Goal: Task Accomplishment & Management: Complete application form

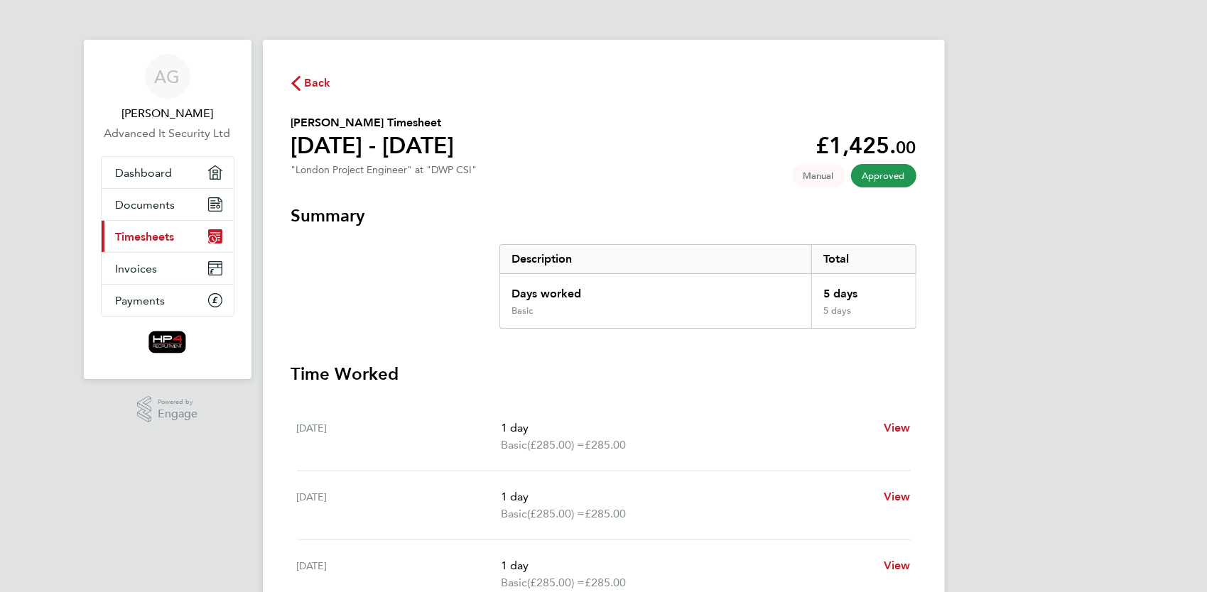
click at [145, 238] on span "Timesheets" at bounding box center [145, 236] width 59 height 13
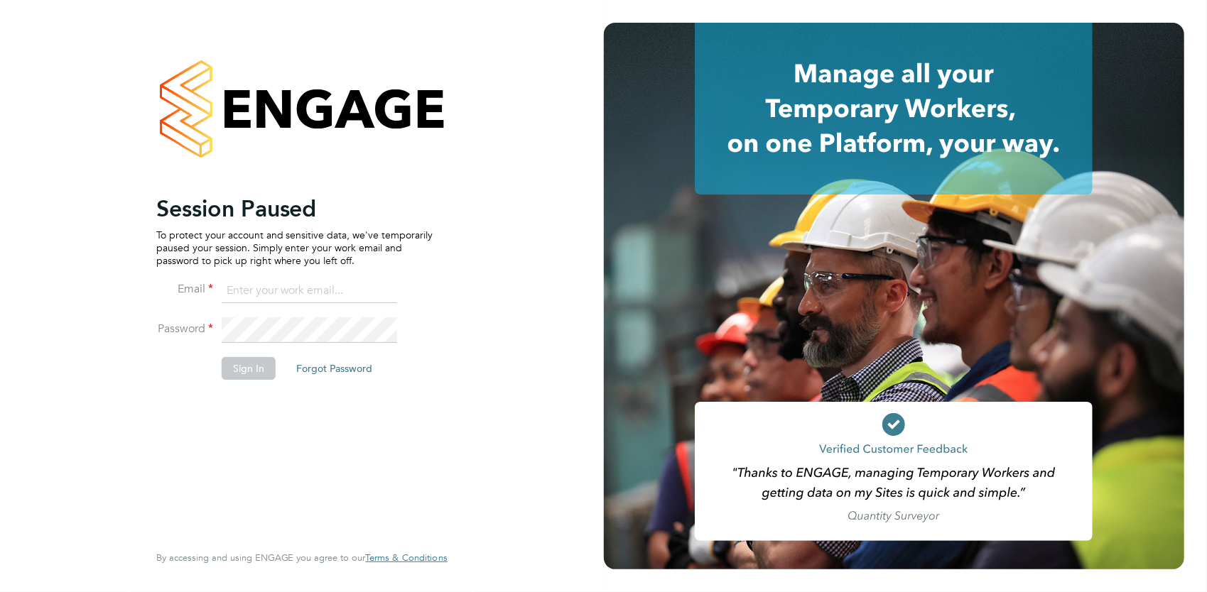
click at [284, 293] on input at bounding box center [309, 291] width 175 height 26
type input "[PERSON_NAME][EMAIL_ADDRESS][DOMAIN_NAME]"
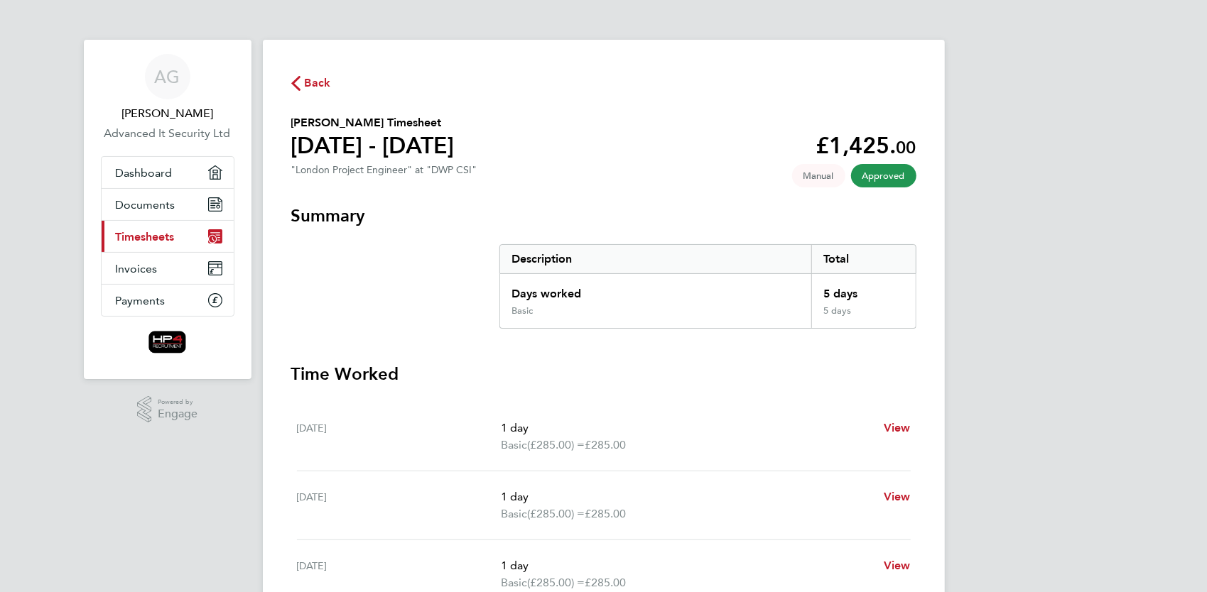
click at [182, 236] on link "Current page: Timesheets" at bounding box center [168, 236] width 132 height 31
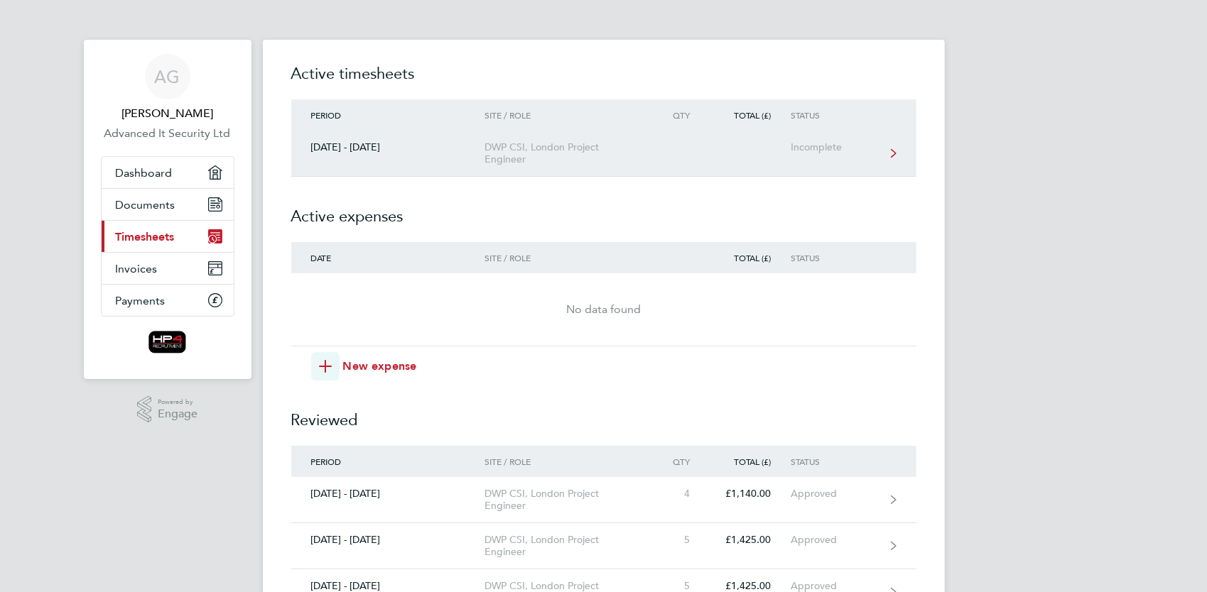
drag, startPoint x: 349, startPoint y: 158, endPoint x: 330, endPoint y: 159, distance: 18.5
click at [330, 159] on link "22 - 28 Sept 2025 DWP CSI, London Project Engineer Incomplete" at bounding box center [603, 154] width 625 height 46
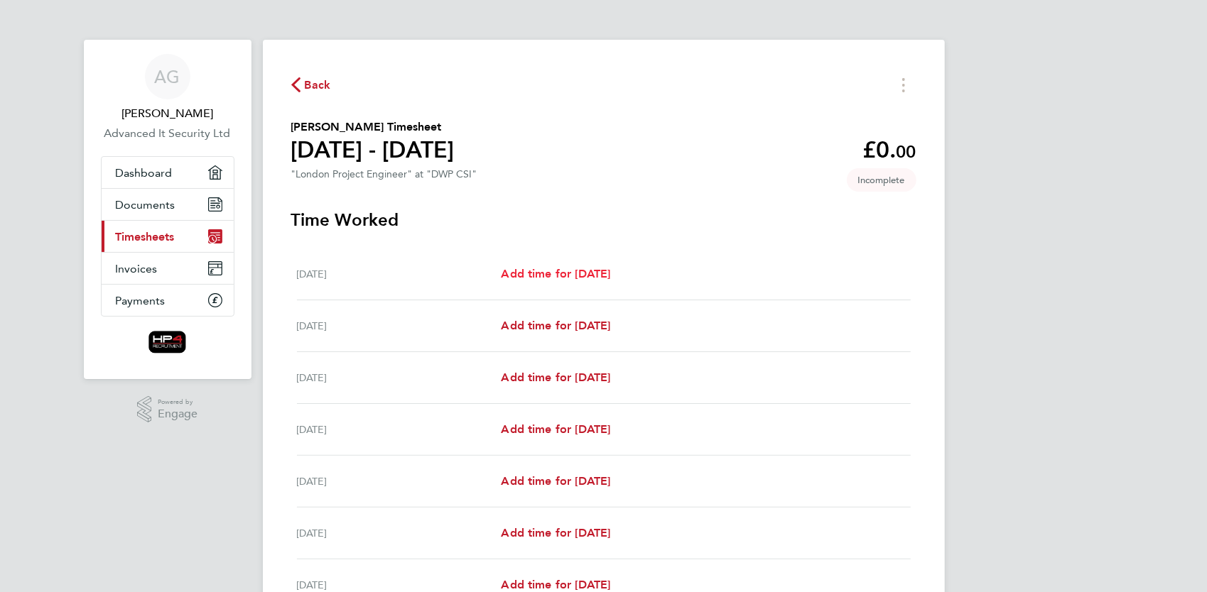
click at [546, 276] on span "Add time for Mon 22 Sep" at bounding box center [555, 273] width 109 height 13
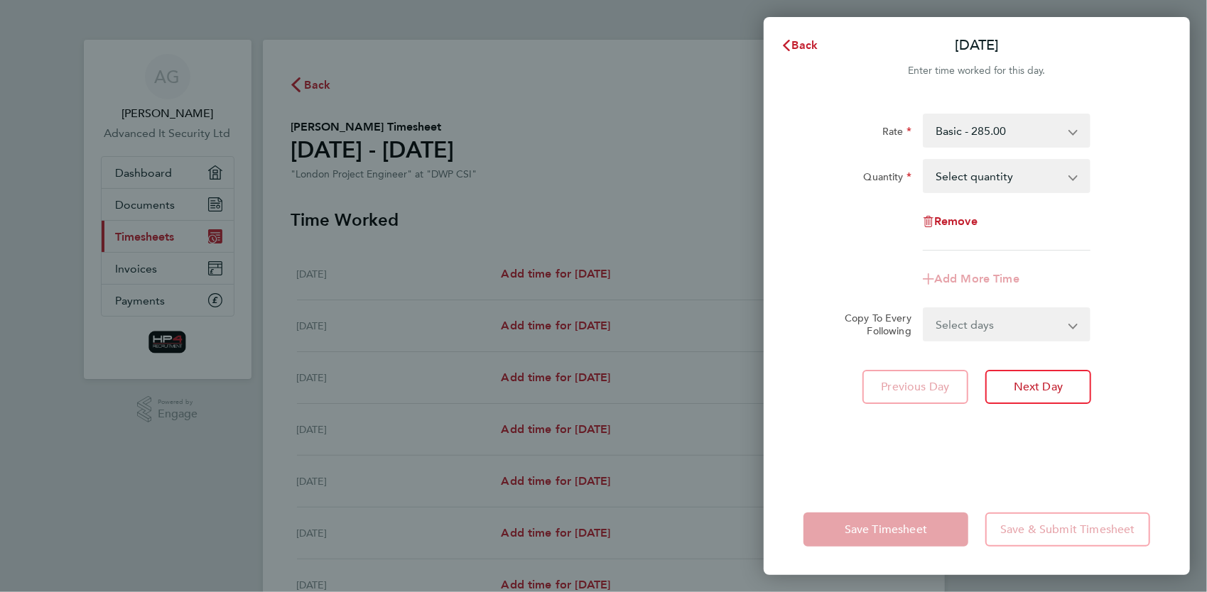
click at [991, 170] on select "Select quantity 0.5 1" at bounding box center [998, 176] width 148 height 31
select select "1"
click at [924, 161] on select "Select quantity 0.5 1" at bounding box center [998, 176] width 148 height 31
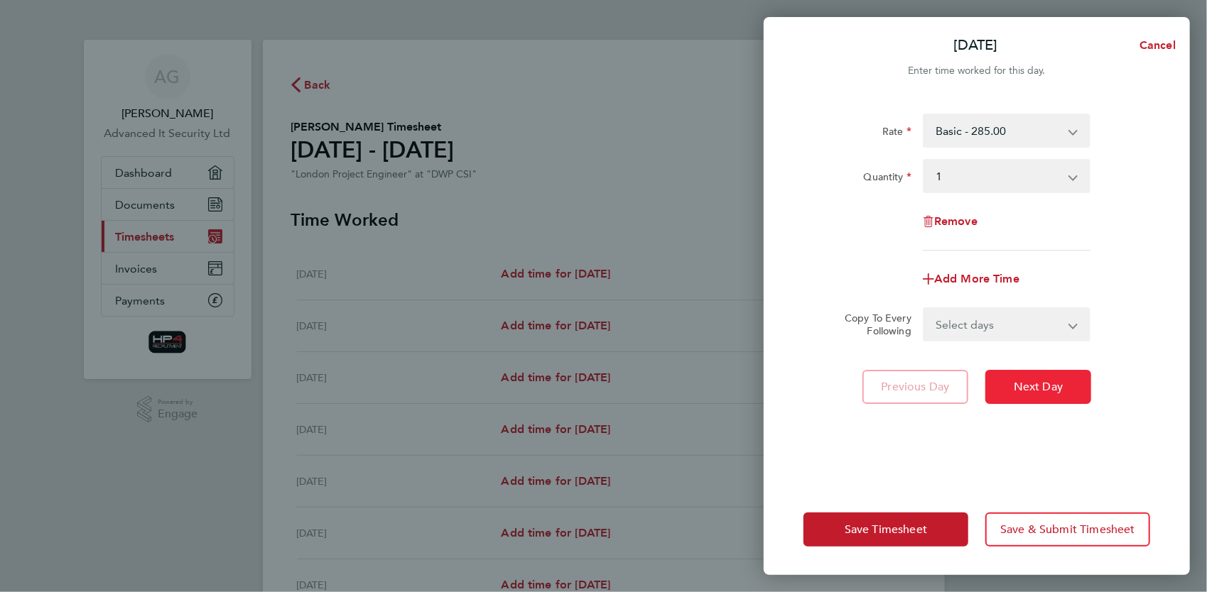
click at [1041, 382] on span "Next Day" at bounding box center [1038, 387] width 49 height 14
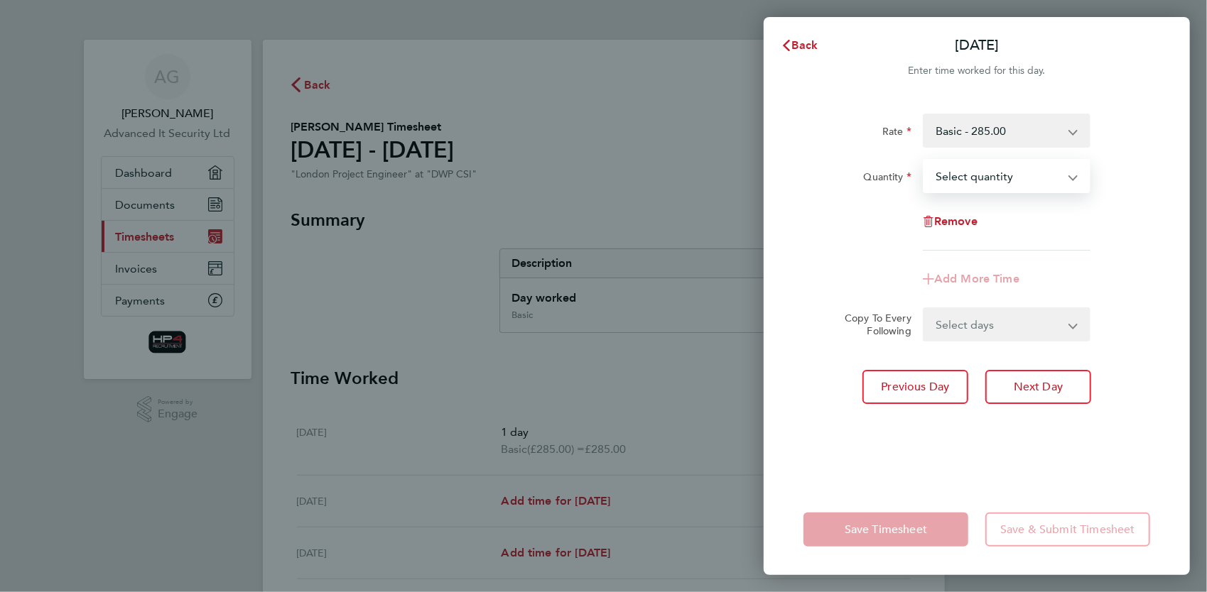
click at [1003, 177] on select "Select quantity 0.5 1" at bounding box center [998, 176] width 148 height 31
select select "1"
click at [924, 161] on select "Select quantity 0.5 1" at bounding box center [998, 176] width 148 height 31
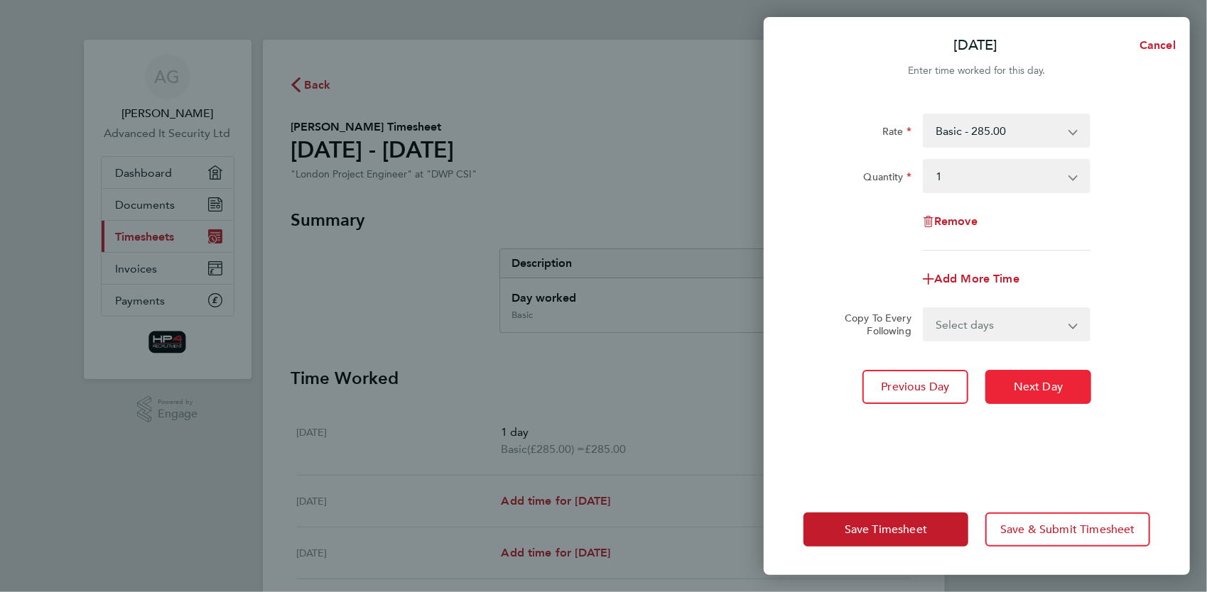
click at [1027, 382] on span "Next Day" at bounding box center [1038, 387] width 49 height 14
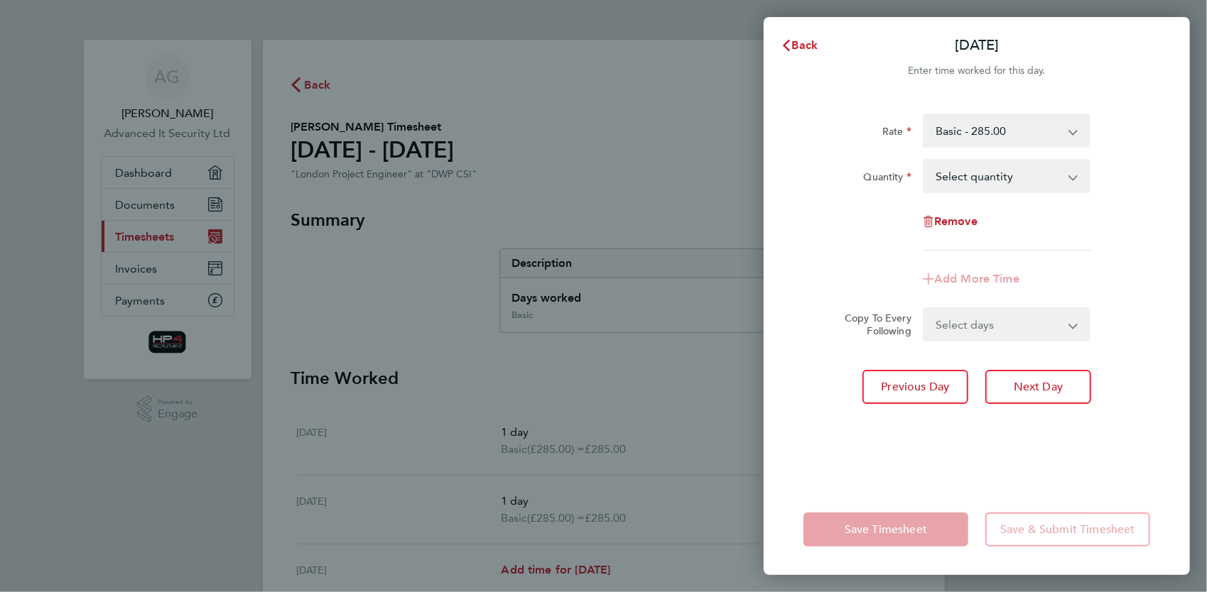
click at [983, 179] on select "Select quantity 0.5 1" at bounding box center [998, 176] width 148 height 31
select select "1"
click at [924, 161] on select "Select quantity 0.5 1" at bounding box center [998, 176] width 148 height 31
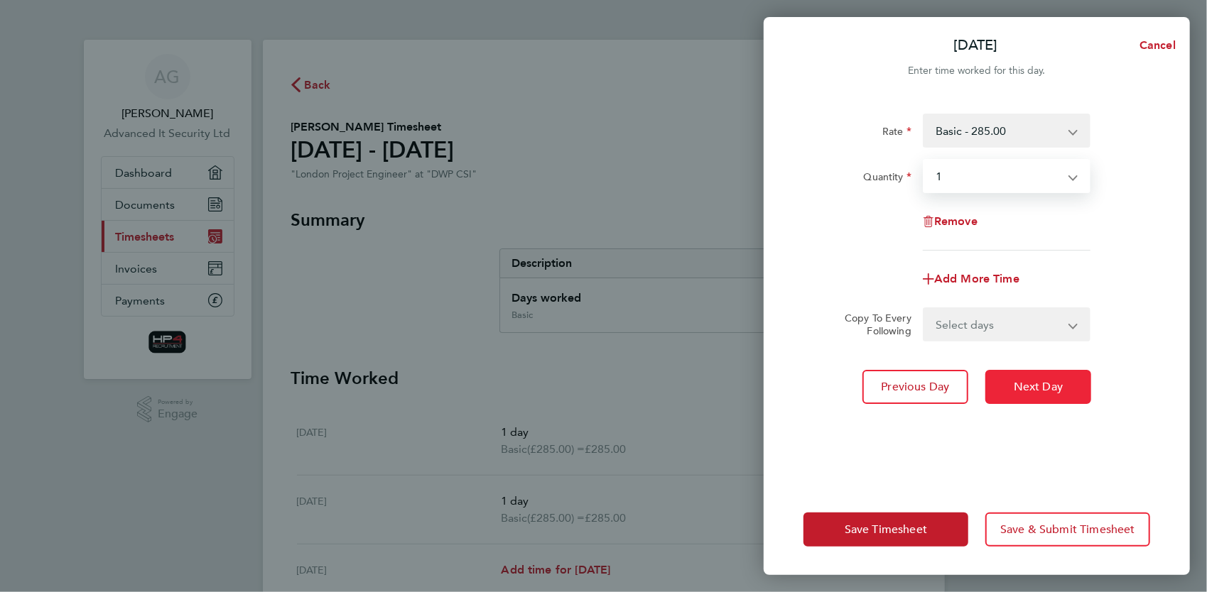
click at [1021, 384] on span "Next Day" at bounding box center [1038, 387] width 49 height 14
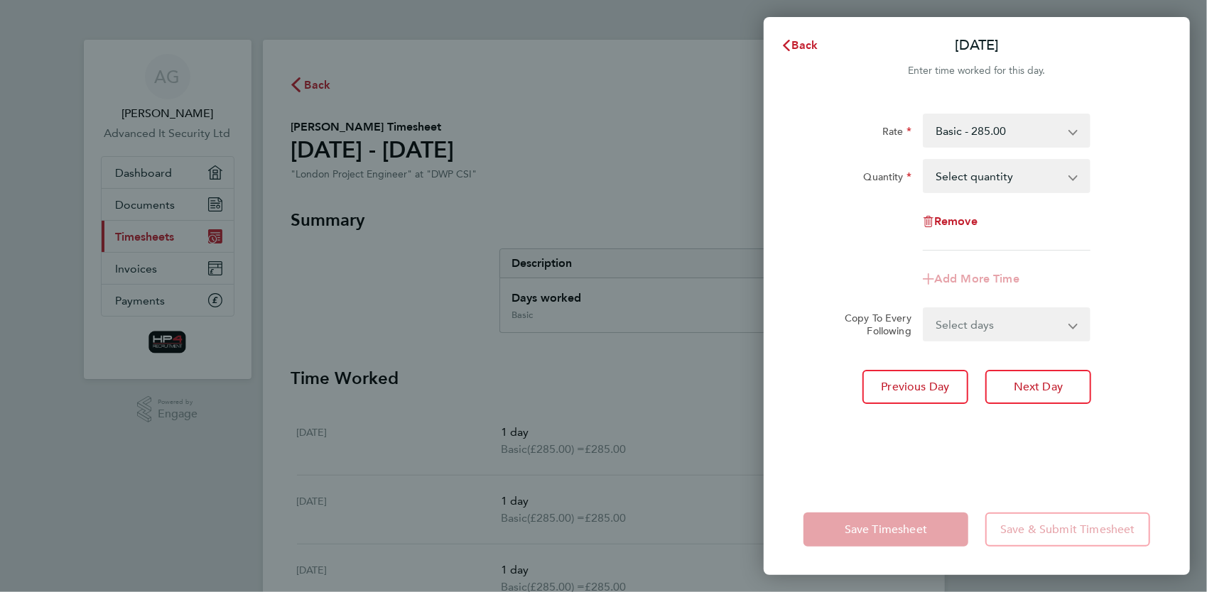
click at [975, 176] on select "Select quantity 0.5 1" at bounding box center [998, 176] width 148 height 31
select select "1"
click at [924, 161] on select "Select quantity 0.5 1" at bounding box center [998, 176] width 148 height 31
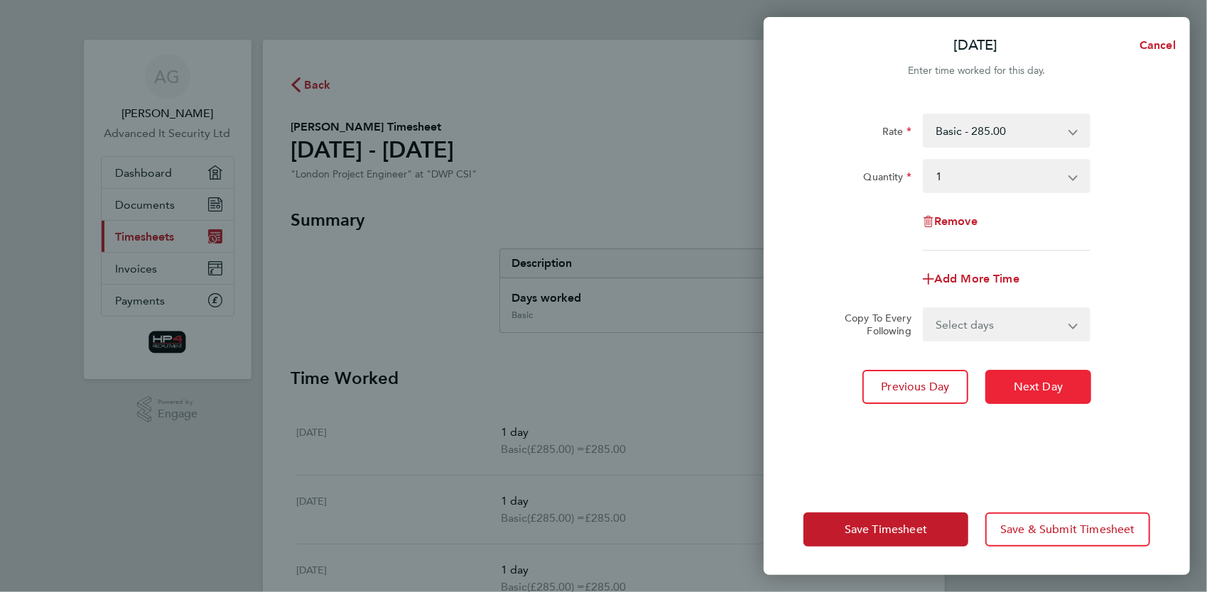
click at [1027, 381] on span "Next Day" at bounding box center [1038, 387] width 49 height 14
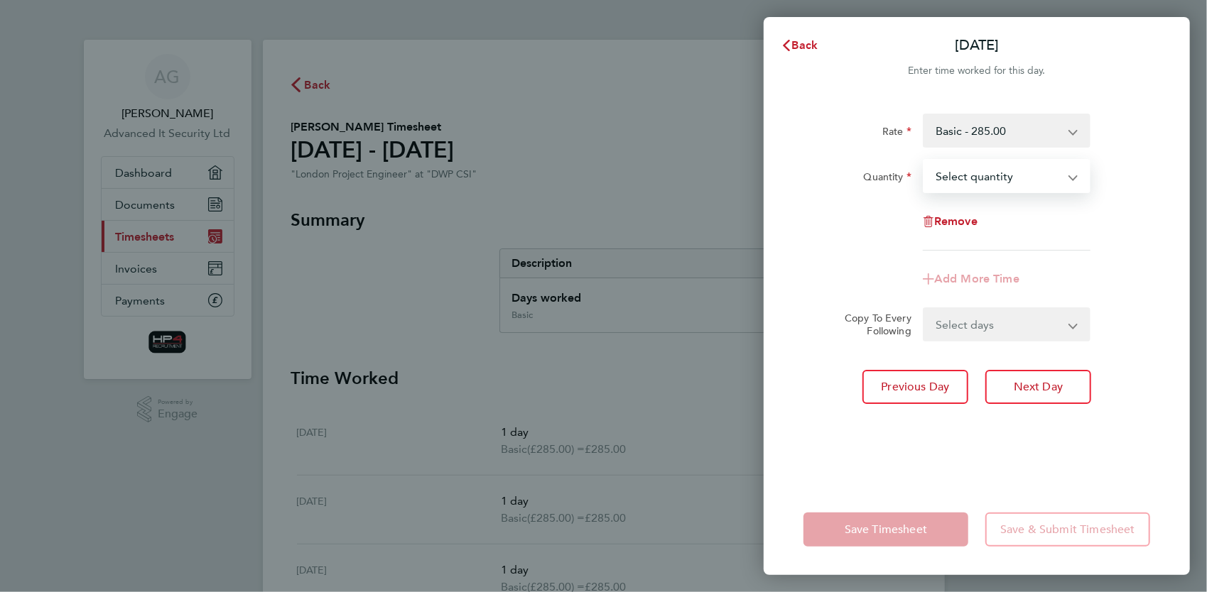
click at [989, 184] on select "Select quantity 0.5 1" at bounding box center [998, 176] width 148 height 31
select select "1"
click at [924, 161] on select "Select quantity 0.5 1" at bounding box center [998, 176] width 148 height 31
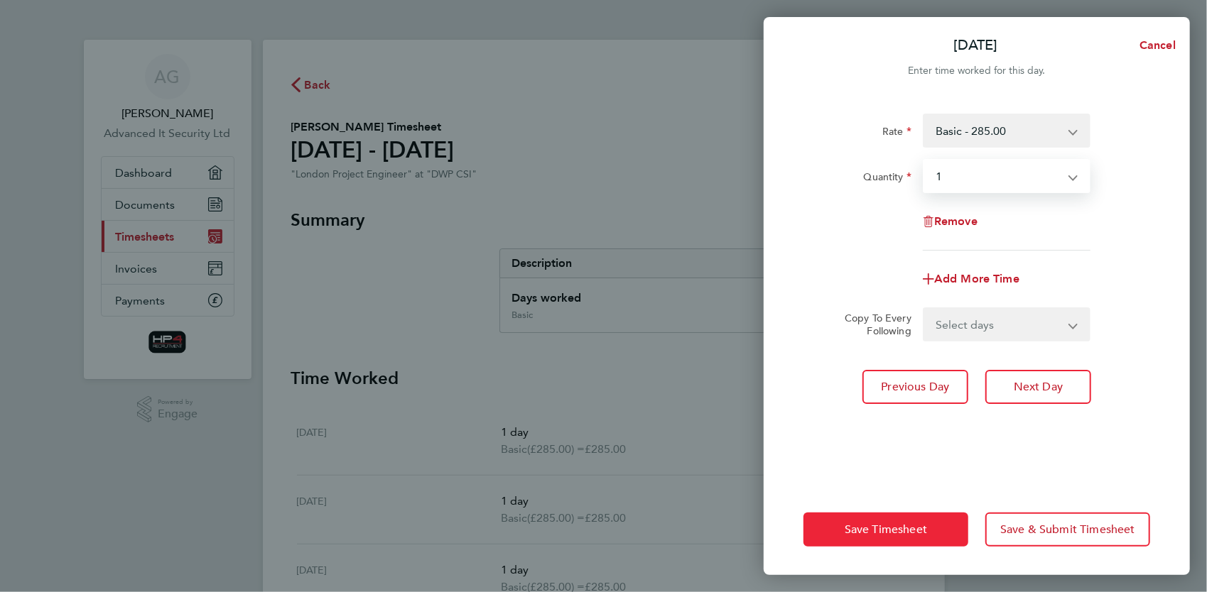
click at [902, 537] on button "Save Timesheet" at bounding box center [885, 530] width 165 height 34
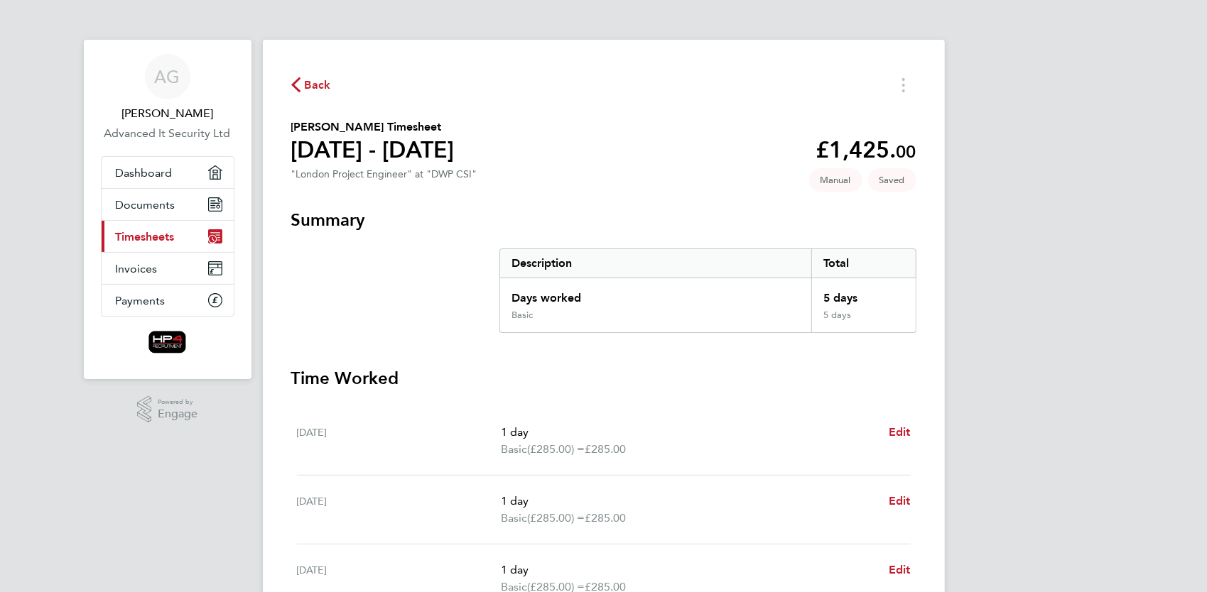
click at [1136, 163] on div "AG Andrew Gover Advanced It Security Ltd Applications: Dashboard Documents Curr…" at bounding box center [603, 490] width 1207 height 980
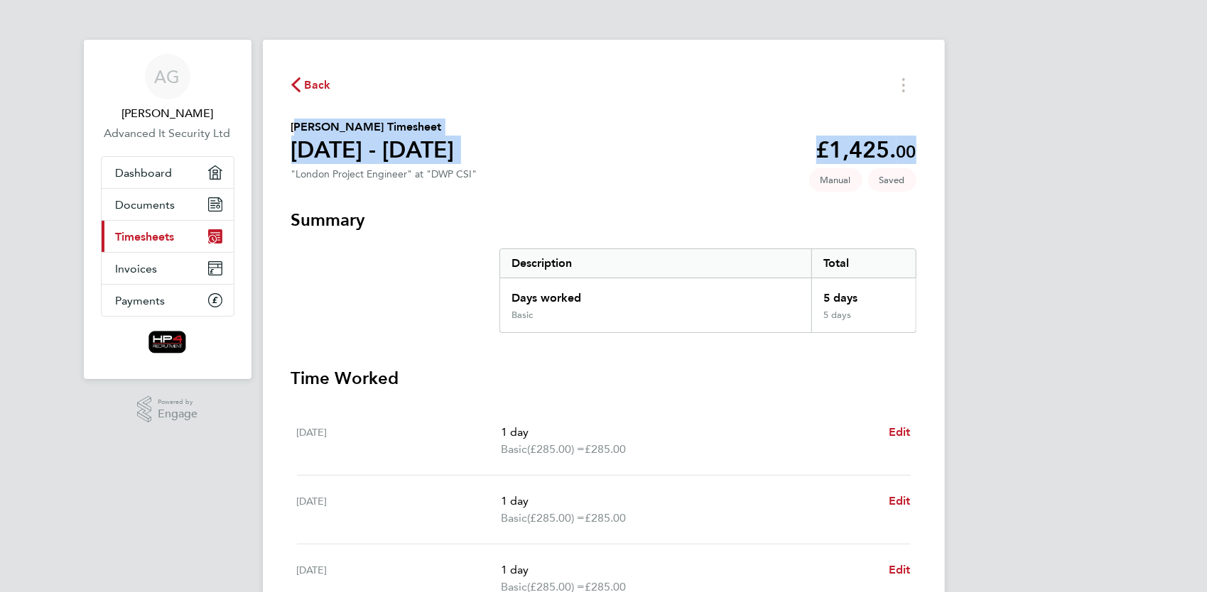
drag, startPoint x: 1206, startPoint y: 73, endPoint x: 1206, endPoint y: 169, distance: 95.9
click at [1206, 169] on html "AG Andrew Gover Advanced It Security Ltd Applications: Dashboard Documents Curr…" at bounding box center [603, 490] width 1207 height 980
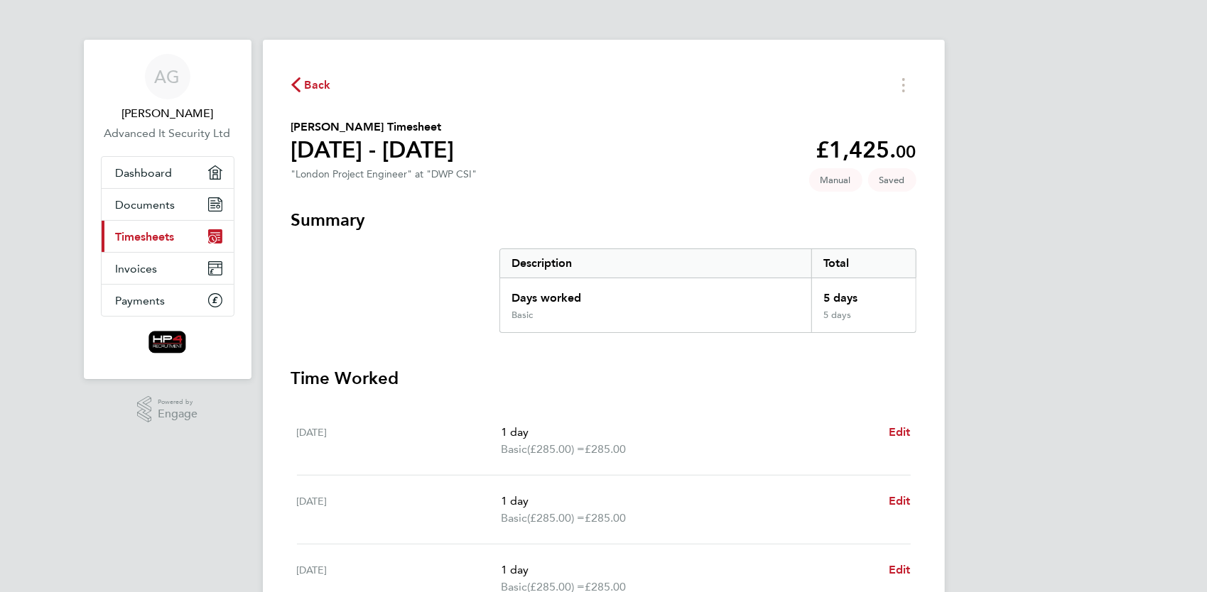
drag, startPoint x: 1206, startPoint y: 169, endPoint x: 1145, endPoint y: 195, distance: 66.2
click at [1145, 195] on div "AG Andrew Gover Advanced It Security Ltd Applications: Dashboard Documents Curr…" at bounding box center [603, 490] width 1207 height 980
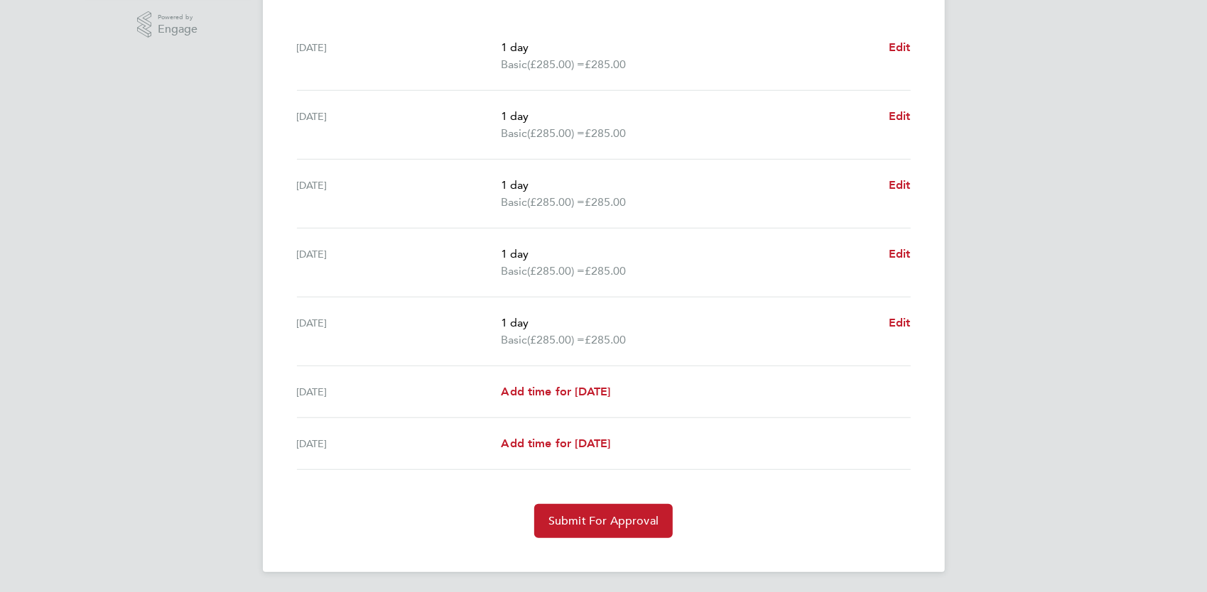
scroll to position [386, 0]
click at [594, 520] on span "Submit For Approval" at bounding box center [603, 521] width 110 height 14
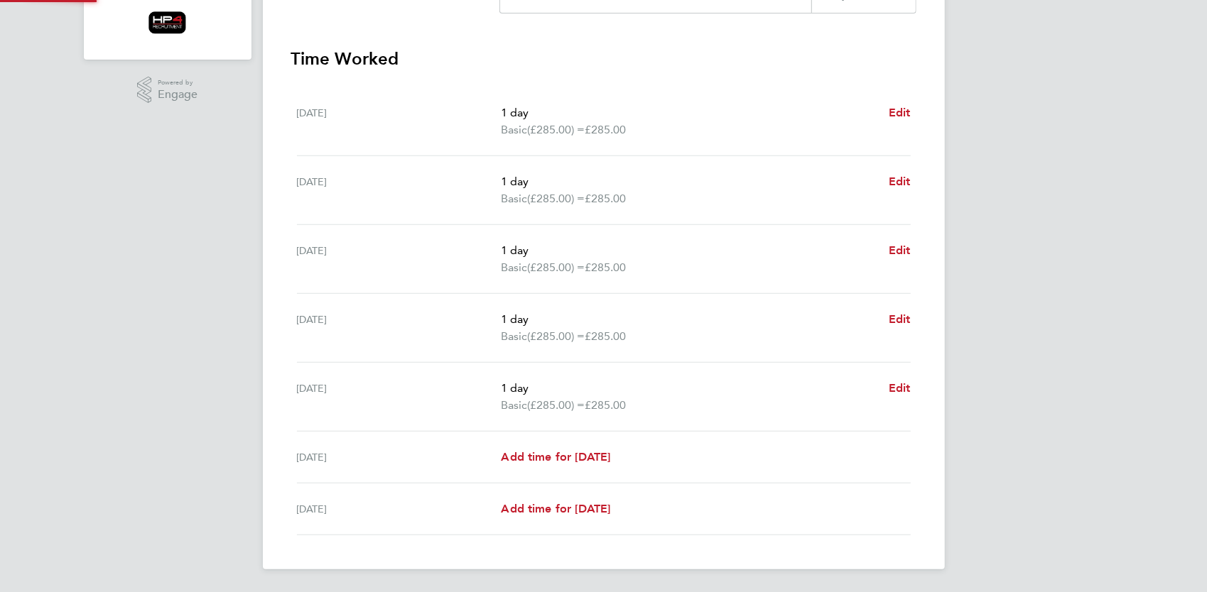
scroll to position [318, 0]
